Goal: Find specific page/section: Find specific page/section

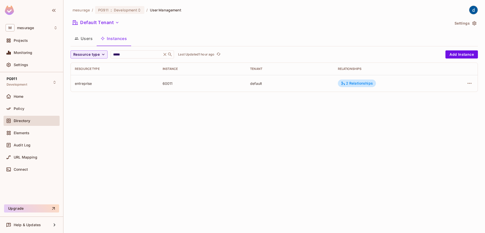
click at [167, 55] on icon at bounding box center [164, 54] width 5 height 5
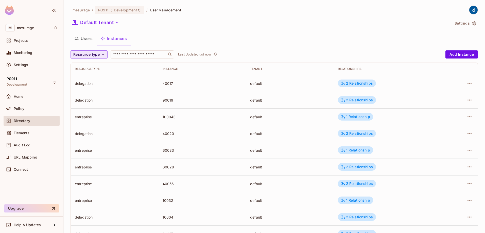
click at [103, 53] on icon "button" at bounding box center [103, 54] width 5 height 5
click at [92, 69] on li "delegation" at bounding box center [86, 66] width 33 height 11
click at [169, 84] on div "40017" at bounding box center [202, 83] width 80 height 5
copy div "40017"
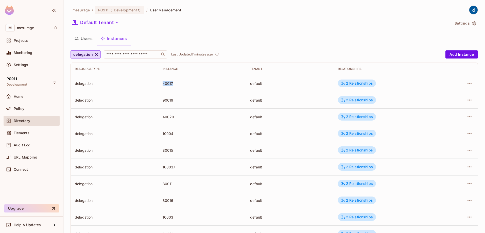
click at [81, 38] on button "Users" at bounding box center [83, 38] width 26 height 13
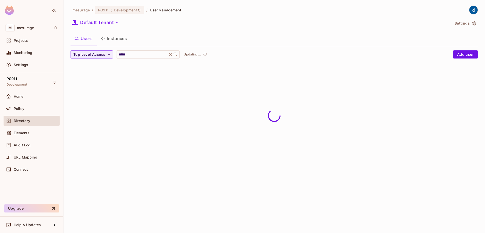
click at [123, 50] on div "mesurage / PG911 : Development / User Management Default Tenant Settings Users …" at bounding box center [273, 36] width 407 height 61
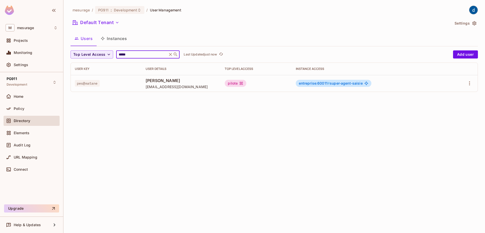
click at [141, 56] on input "*****" at bounding box center [142, 54] width 48 height 5
